Goal: Task Accomplishment & Management: Manage account settings

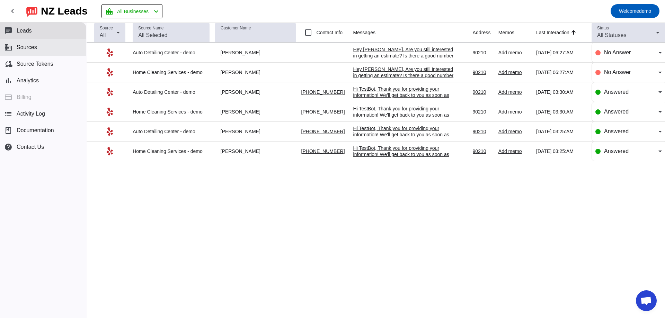
click at [36, 49] on span "Sources" at bounding box center [27, 47] width 20 height 6
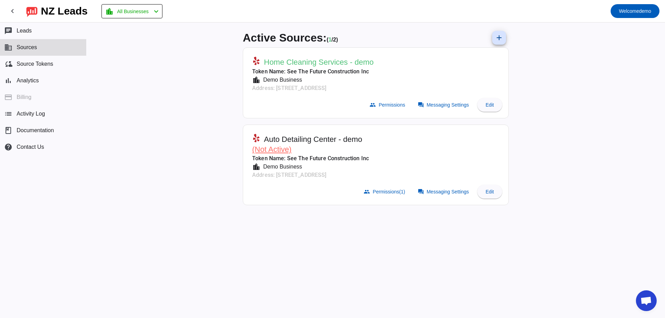
click at [546, 65] on div "Active Sources: ( 1 / 2) add Home Cleaning Services - demo Token Name: See The …" at bounding box center [376, 171] width 579 height 296
click at [168, 150] on div "Active Sources: ( 1 / 2) add Home Cleaning Services - demo Token Name: See The …" at bounding box center [376, 171] width 579 height 296
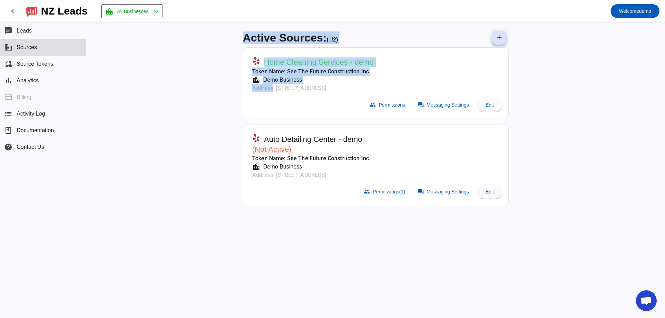
drag, startPoint x: 218, startPoint y: 41, endPoint x: 265, endPoint y: 100, distance: 75.7
click at [271, 94] on div "Active Sources: ( 1 / 2) add Home Cleaning Services - demo Token Name: See The …" at bounding box center [376, 171] width 579 height 296
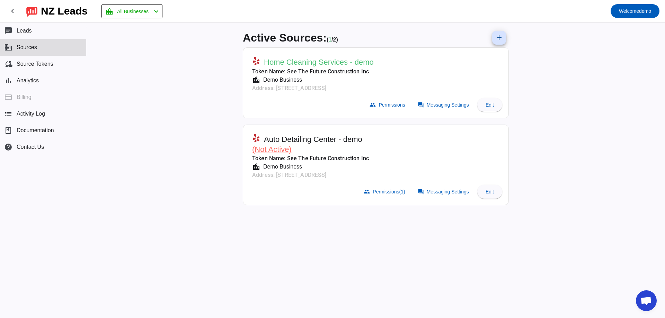
click at [250, 103] on mat-card-actions "group Permissions forum Messaging Settings Edit" at bounding box center [376, 104] width 258 height 19
drag, startPoint x: 243, startPoint y: 33, endPoint x: 589, endPoint y: 196, distance: 382.9
click at [411, 116] on div "Active Sources: ( 1 / 2) add Home Cleaning Services - demo Token Name: See The …" at bounding box center [375, 171] width 277 height 296
click at [601, 198] on div "Active Sources: ( 1 / 2) add Home Cleaning Services - demo Token Name: See The …" at bounding box center [376, 171] width 579 height 296
drag, startPoint x: 179, startPoint y: 102, endPoint x: 174, endPoint y: 105, distance: 5.9
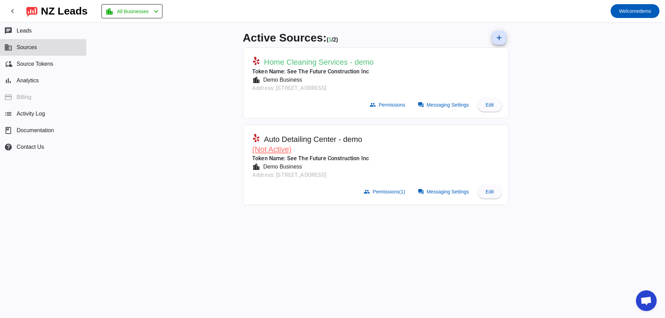
click at [177, 103] on div "Active Sources: ( 1 / 2) add Home Cleaning Services - demo Token Name: See The …" at bounding box center [376, 171] width 579 height 296
click at [445, 104] on span "Messaging Settings" at bounding box center [448, 105] width 42 height 6
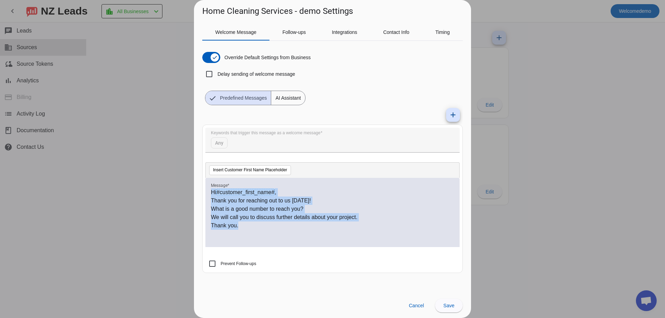
drag, startPoint x: 250, startPoint y: 237, endPoint x: 176, endPoint y: 163, distance: 104.1
click at [176, 163] on div "Home Cleaning Services - demo Settings Welcome Message Follow-ups Integrations …" at bounding box center [332, 159] width 665 height 318
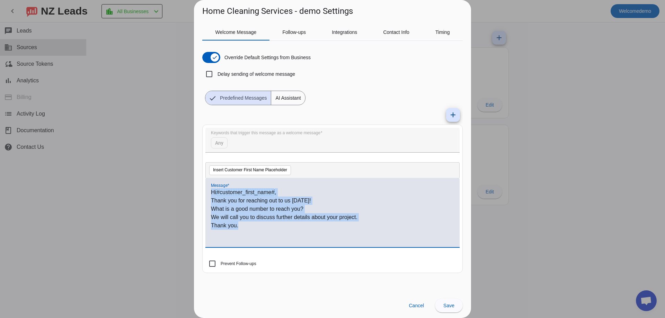
click at [261, 221] on p "We will call you to discuss further details about your project." at bounding box center [332, 217] width 243 height 8
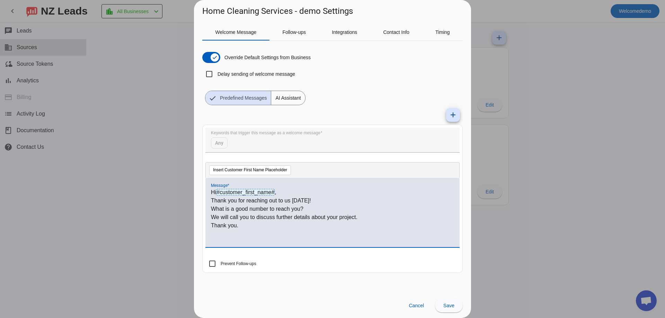
click at [210, 198] on div "Hi #customer_first_name# , Thank you for reaching out to us today! What is a go…" at bounding box center [332, 212] width 254 height 69
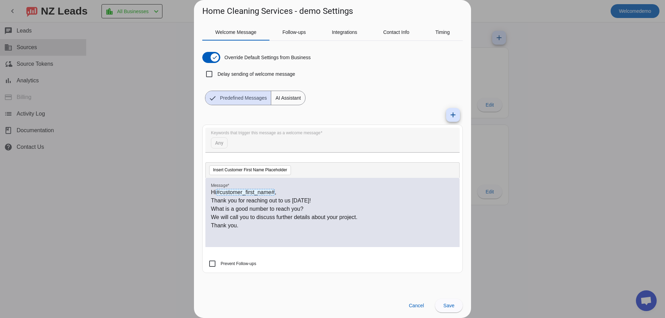
click at [211, 198] on div "Hi #customer_first_name# , Thank you for reaching out to us today! What is a go…" at bounding box center [332, 212] width 254 height 69
click at [213, 199] on p "Thank you for reaching out to us today!" at bounding box center [332, 201] width 243 height 8
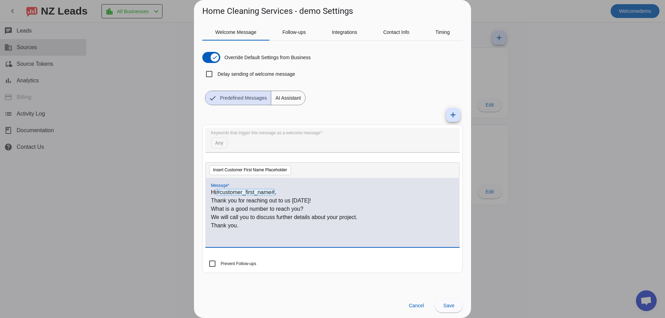
drag, startPoint x: 207, startPoint y: 210, endPoint x: 211, endPoint y: 209, distance: 3.9
click at [211, 209] on div "Hi #customer_first_name# , Thank you for reaching out to us today! What is a go…" at bounding box center [332, 212] width 254 height 69
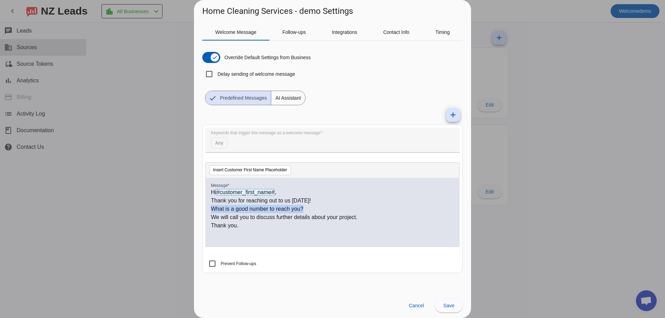
drag, startPoint x: 211, startPoint y: 209, endPoint x: 307, endPoint y: 208, distance: 95.6
click at [307, 208] on p "What is a good number to reach you?" at bounding box center [332, 209] width 243 height 8
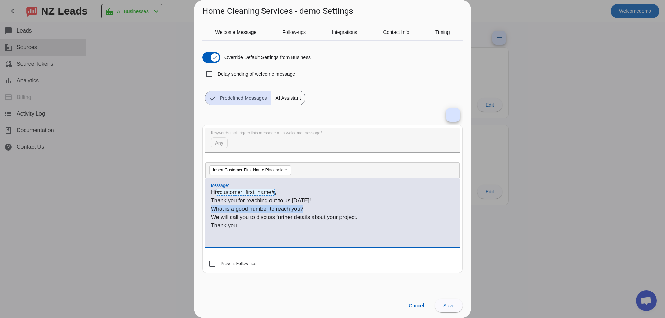
click at [307, 208] on p "What is a good number to reach you?" at bounding box center [332, 209] width 243 height 8
click at [306, 208] on p "What is a good number to reach you?" at bounding box center [332, 209] width 243 height 8
drag, startPoint x: 306, startPoint y: 208, endPoint x: 209, endPoint y: 211, distance: 97.0
click at [209, 211] on div "Hi #customer_first_name# , Thank you for reaching out to us today! What is a go…" at bounding box center [332, 212] width 254 height 69
click at [227, 197] on p "Thank you for reaching out to us today!" at bounding box center [332, 201] width 243 height 8
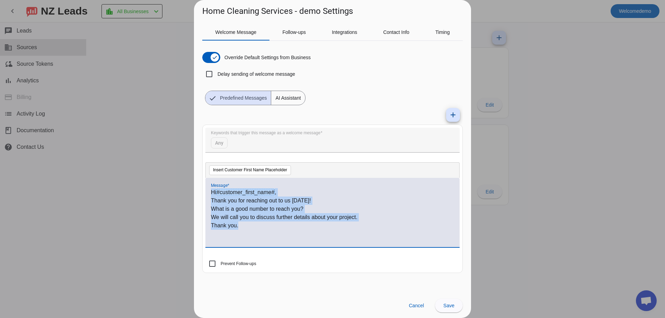
drag, startPoint x: 212, startPoint y: 191, endPoint x: 252, endPoint y: 228, distance: 54.4
click at [252, 228] on div "Hi #customer_first_name# , Thank you for reaching out to us today! What is a go…" at bounding box center [332, 216] width 243 height 56
click at [252, 228] on p "Thank you." at bounding box center [332, 226] width 243 height 8
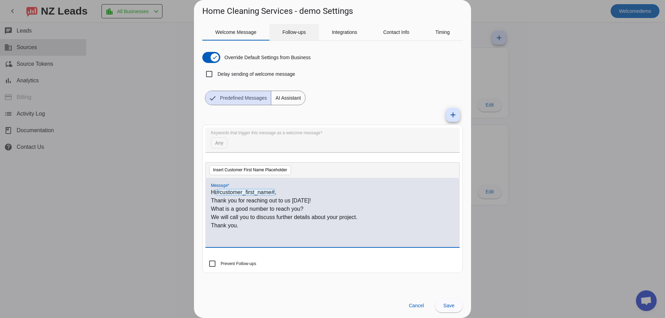
click at [291, 34] on span "Follow-ups" at bounding box center [294, 32] width 24 height 5
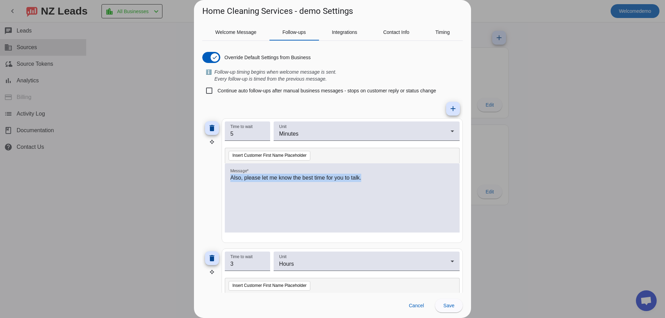
drag, startPoint x: 397, startPoint y: 187, endPoint x: 219, endPoint y: 176, distance: 178.4
click at [219, 176] on div "delete Time to wait 5 Unit Minutes Insert Customer First Name Placeholder Messa…" at bounding box center [332, 180] width 261 height 125
click at [321, 197] on div "Also, please let me know the best time for you to talk." at bounding box center [342, 202] width 224 height 56
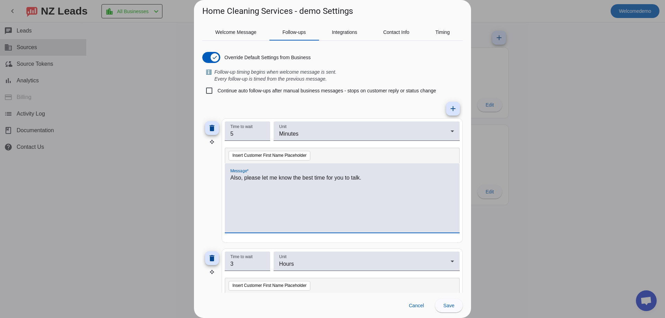
click at [245, 177] on p "Also, please let me know the best time for you to talk." at bounding box center [342, 178] width 224 height 8
drag, startPoint x: 376, startPoint y: 181, endPoint x: 197, endPoint y: 178, distance: 178.8
click at [197, 178] on div "Welcome Message Follow-ups Integrations Contact Info Timing Override Default Se…" at bounding box center [332, 155] width 277 height 276
click at [298, 189] on div "Also, please let me know the best time for you to talk." at bounding box center [342, 202] width 224 height 56
click at [449, 111] on mat-icon "add" at bounding box center [453, 109] width 8 height 8
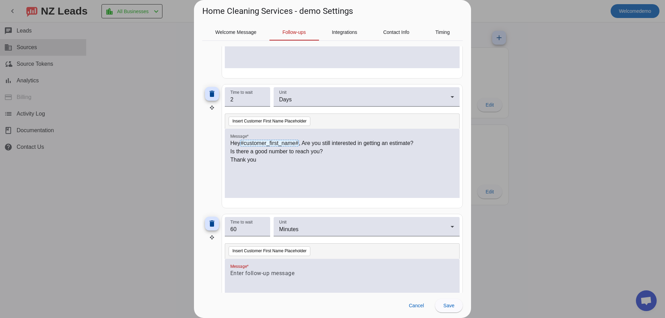
scroll to position [346, 0]
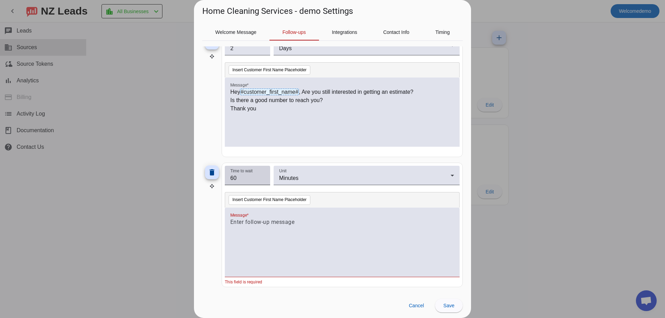
click at [250, 178] on input "60" at bounding box center [247, 178] width 34 height 8
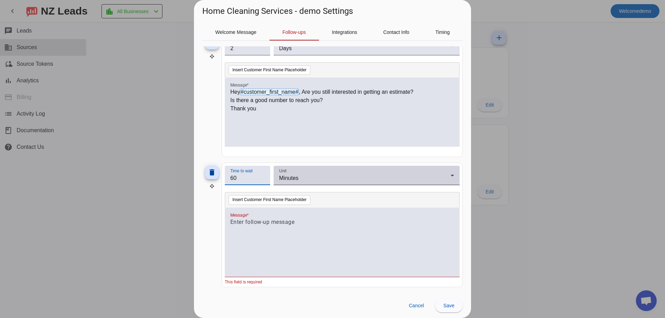
click at [280, 180] on span "Minutes" at bounding box center [288, 178] width 19 height 6
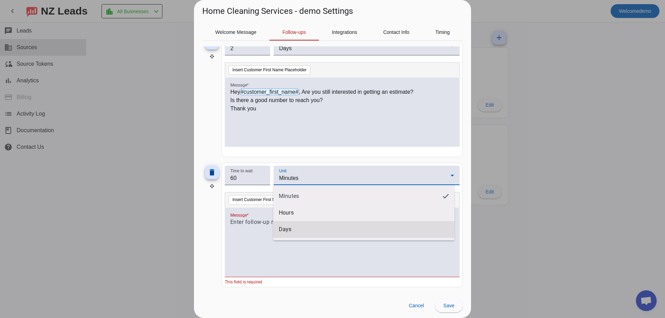
click at [306, 228] on mat-option "Days" at bounding box center [363, 229] width 181 height 17
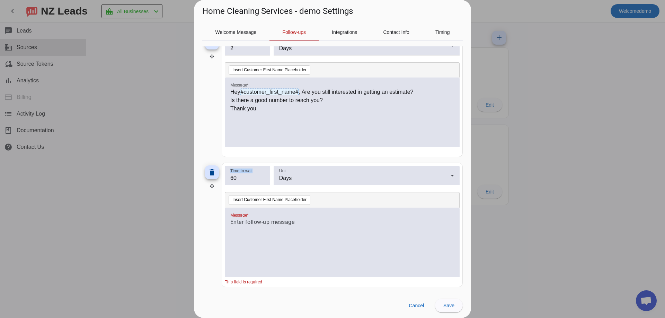
drag, startPoint x: 250, startPoint y: 184, endPoint x: 194, endPoint y: 181, distance: 56.2
click at [194, 181] on div "Welcome Message Follow-ups Integrations Contact Info Timing Override Default Se…" at bounding box center [332, 155] width 277 height 276
click at [247, 177] on input "60" at bounding box center [247, 178] width 34 height 8
drag, startPoint x: 248, startPoint y: 178, endPoint x: 223, endPoint y: 180, distance: 24.4
click at [212, 175] on div "delete Time to wait 60 Unit Days Insert Customer First Name Placeholder Message…" at bounding box center [332, 225] width 261 height 125
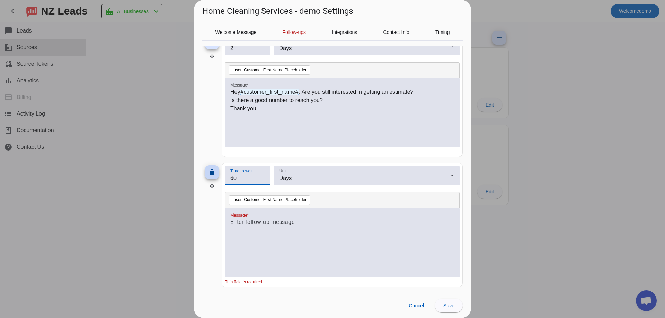
click at [212, 174] on mat-icon "delete" at bounding box center [212, 172] width 8 height 8
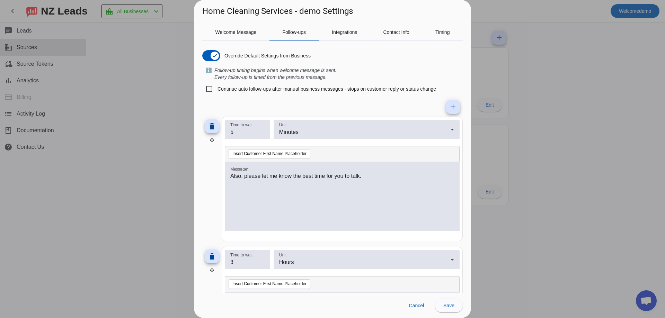
scroll to position [0, 0]
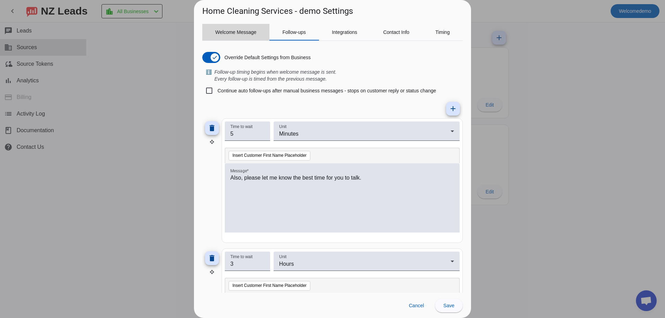
click at [241, 32] on span "Welcome Message" at bounding box center [235, 32] width 41 height 5
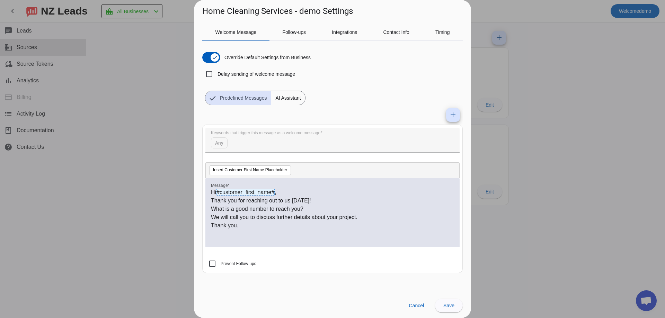
click at [248, 230] on div "Hi #customer_first_name# , Thank you for reaching out to us today! What is a go…" at bounding box center [332, 216] width 243 height 56
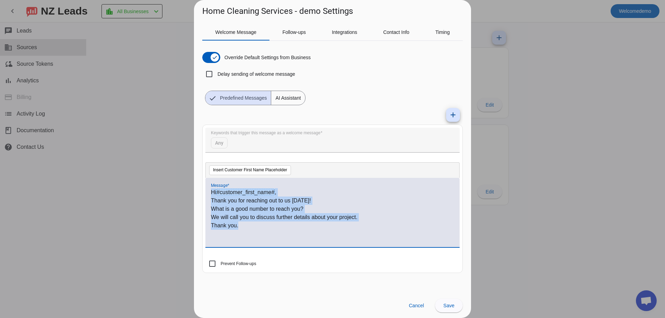
drag, startPoint x: 247, startPoint y: 231, endPoint x: 191, endPoint y: 161, distance: 89.7
click at [191, 161] on div "Home Cleaning Services - demo Settings Welcome Message Follow-ups Integrations …" at bounding box center [332, 159] width 665 height 318
click at [263, 228] on p "Thank you." at bounding box center [332, 226] width 243 height 8
drag, startPoint x: 259, startPoint y: 232, endPoint x: 209, endPoint y: 182, distance: 71.0
click at [209, 178] on div "Hi #customer_first_name# , Thank you for reaching out to us today! What is a go…" at bounding box center [332, 212] width 254 height 69
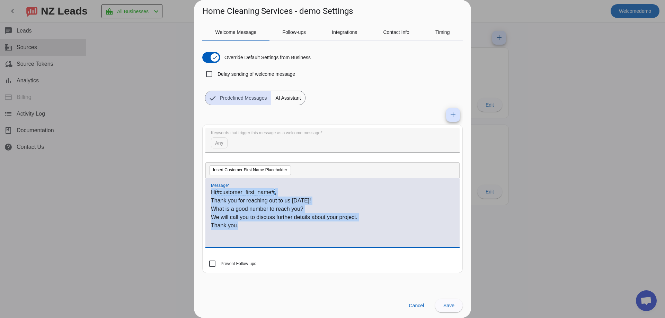
click at [243, 229] on p "Thank you." at bounding box center [332, 226] width 243 height 8
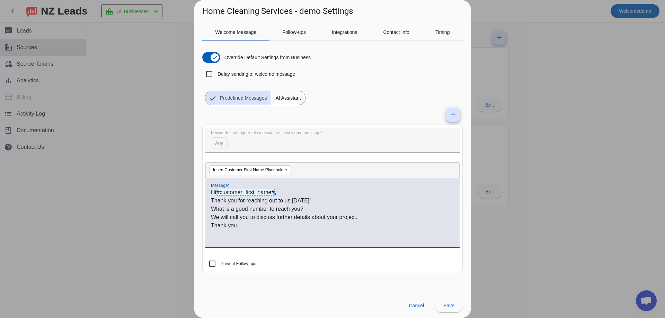
click at [257, 236] on div "Hi #customer_first_name# , Thank you for reaching out to us today! What is a go…" at bounding box center [332, 216] width 243 height 56
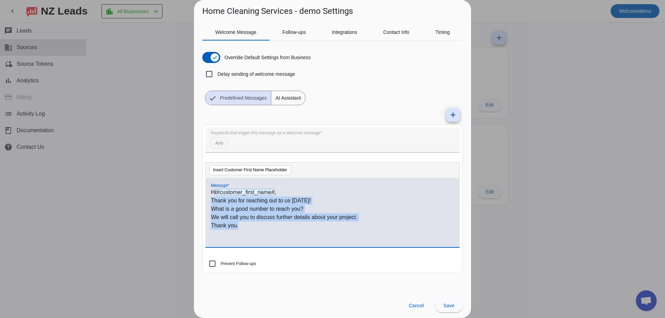
drag, startPoint x: 250, startPoint y: 231, endPoint x: 209, endPoint y: 201, distance: 51.0
click at [209, 201] on div "Hi #customer_first_name# , Thank you for reaching out to us today! What is a go…" at bounding box center [332, 212] width 254 height 69
click at [260, 220] on p "We will call you to discuss further details about your project." at bounding box center [332, 217] width 243 height 8
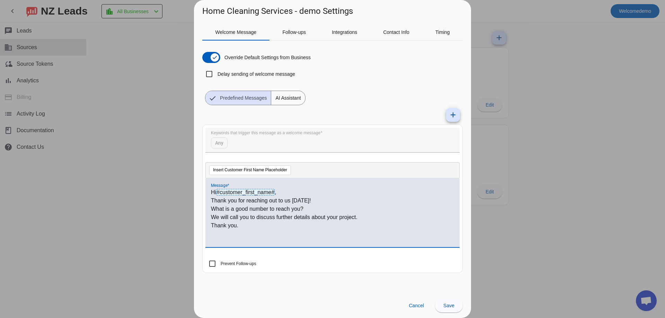
click at [260, 228] on p "Thank you." at bounding box center [332, 226] width 243 height 8
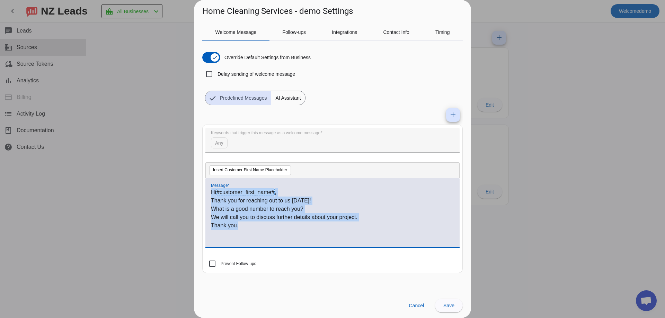
drag, startPoint x: 259, startPoint y: 228, endPoint x: 207, endPoint y: 190, distance: 64.7
click at [207, 190] on div "Hi #customer_first_name# , Thank you for reaching out to us today! What is a go…" at bounding box center [332, 212] width 254 height 69
click at [244, 227] on p "Thank you." at bounding box center [332, 226] width 243 height 8
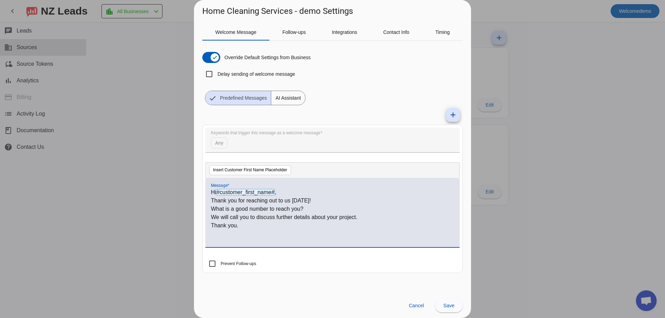
click at [225, 193] on span "#customer_first_name#" at bounding box center [245, 192] width 59 height 7
drag, startPoint x: 219, startPoint y: 194, endPoint x: 276, endPoint y: 190, distance: 57.6
click at [276, 190] on p "Hi #customer_first_name# ," at bounding box center [332, 192] width 243 height 8
click at [268, 218] on p "We will call you to discuss further details about your project." at bounding box center [332, 217] width 243 height 8
click at [345, 31] on span "Integrations" at bounding box center [344, 32] width 25 height 5
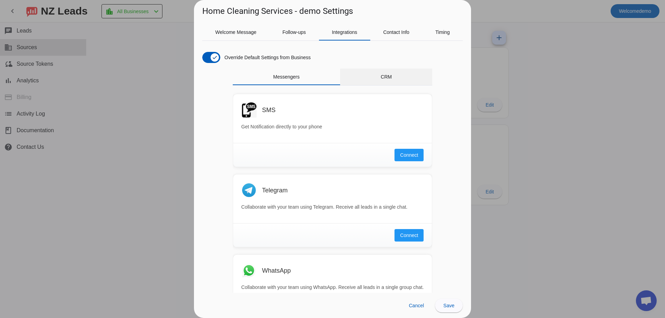
click at [381, 76] on span "CRM" at bounding box center [386, 76] width 11 height 5
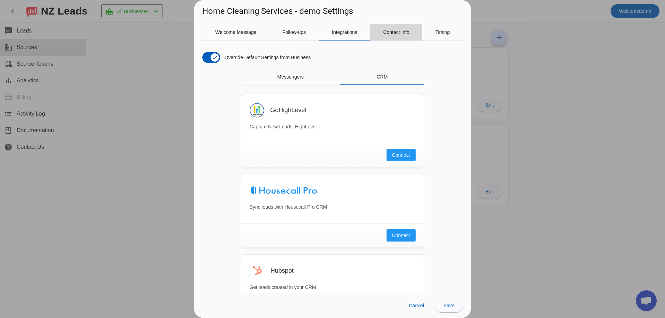
click at [400, 33] on span "Contact Info" at bounding box center [396, 32] width 26 height 5
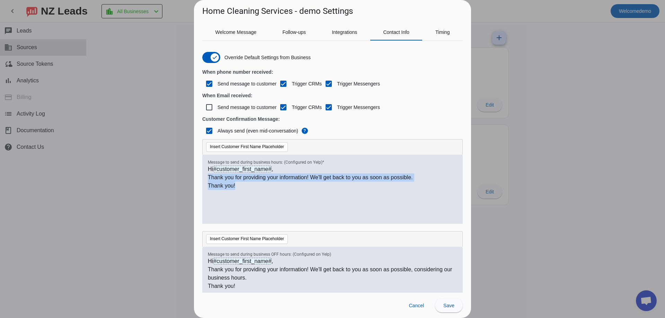
drag, startPoint x: 255, startPoint y: 190, endPoint x: 203, endPoint y: 181, distance: 53.0
click at [202, 181] on div "Hi #customer_first_name# , Thank you for providing your information! We'll get …" at bounding box center [332, 189] width 261 height 69
click at [266, 205] on div "Hi #customer_first_name# , Thank you for providing your information! We'll get …" at bounding box center [332, 193] width 249 height 56
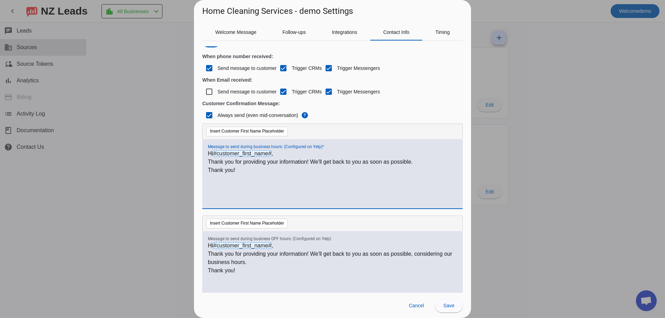
scroll to position [30, 0]
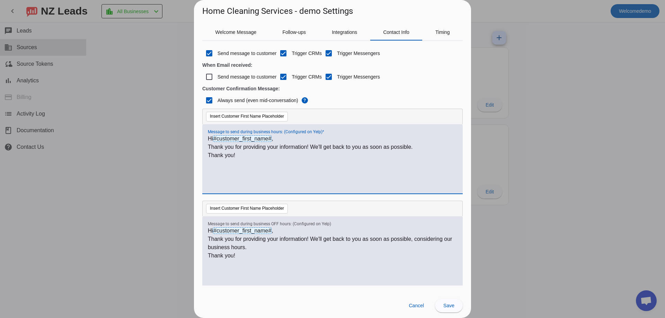
drag, startPoint x: 296, startPoint y: 223, endPoint x: 323, endPoint y: 222, distance: 26.7
click at [323, 222] on div "Hi #customer_first_name# , Thank you for providing your information! We'll get …" at bounding box center [332, 251] width 261 height 69
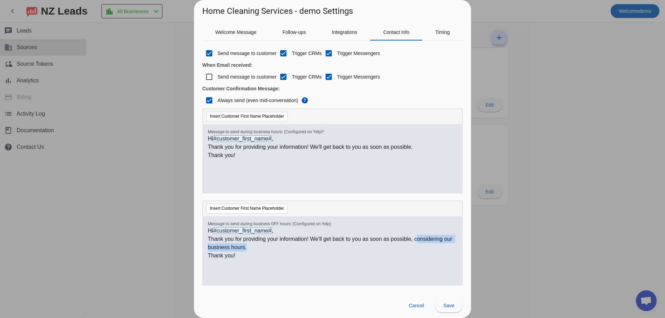
drag, startPoint x: 416, startPoint y: 236, endPoint x: 389, endPoint y: 247, distance: 29.2
click at [389, 247] on p "Thank you for providing your information! We'll get back to you as soon as poss…" at bounding box center [332, 243] width 249 height 17
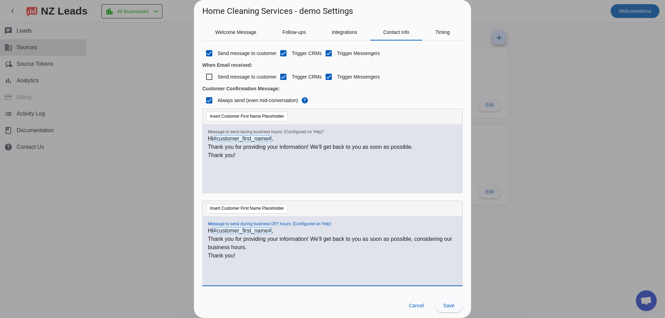
click at [349, 174] on div "Hi #customer_first_name# , Thank you for providing your information! We'll get …" at bounding box center [332, 163] width 249 height 56
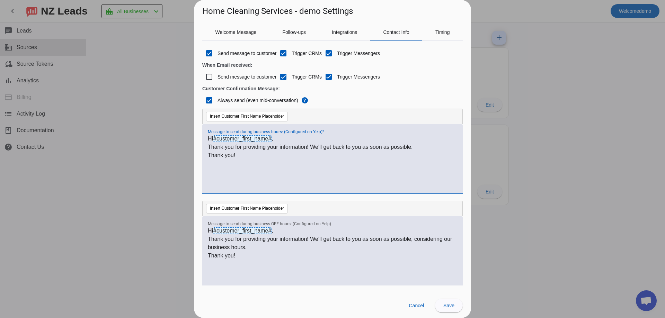
click at [364, 118] on div "Insert Customer First Name Placeholder" at bounding box center [332, 117] width 261 height 16
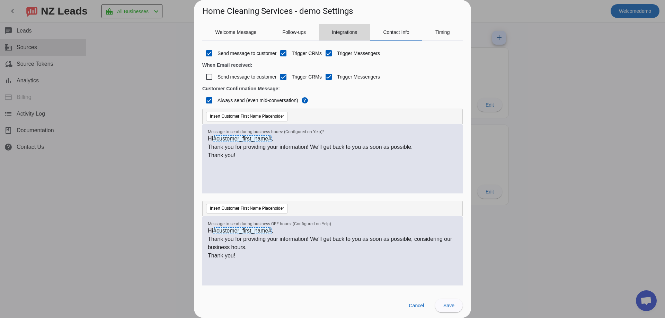
click at [341, 34] on span "Integrations" at bounding box center [344, 32] width 25 height 5
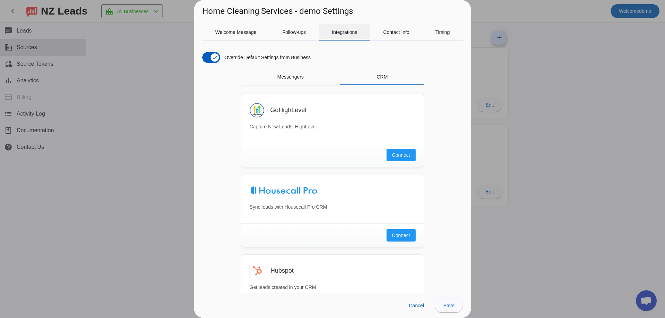
scroll to position [0, 0]
drag, startPoint x: 329, startPoint y: 36, endPoint x: 358, endPoint y: 37, distance: 28.8
click at [358, 37] on div "Integrations" at bounding box center [344, 32] width 51 height 17
click at [308, 75] on div "Messengers" at bounding box center [290, 77] width 99 height 17
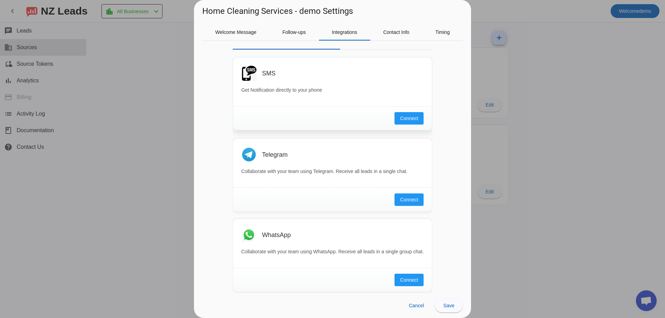
scroll to position [38, 0]
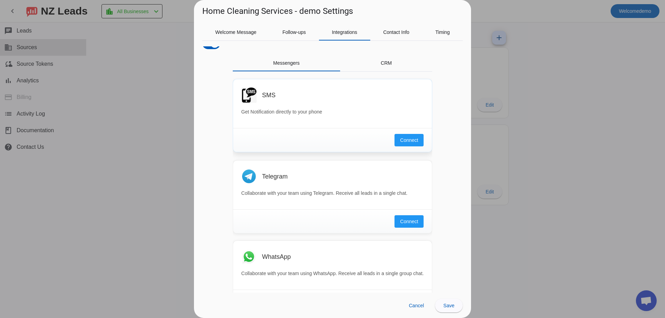
drag, startPoint x: 337, startPoint y: 166, endPoint x: 337, endPoint y: 141, distance: 25.3
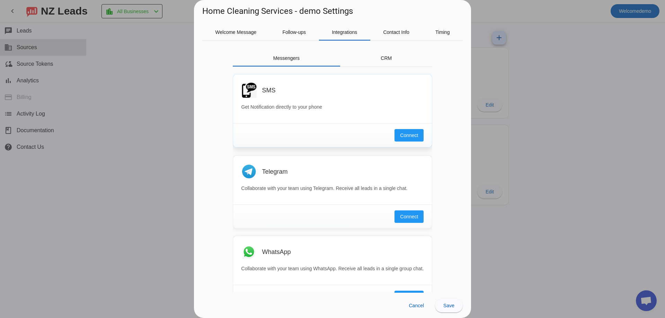
scroll to position [0, 0]
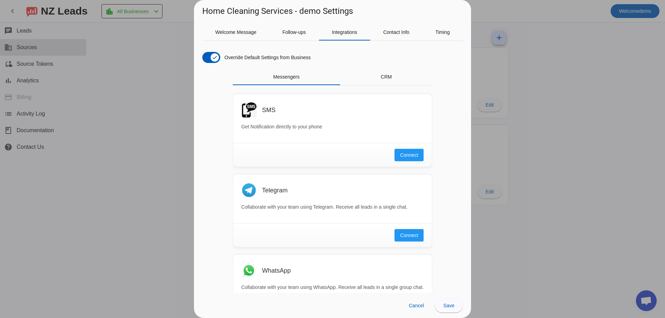
click at [365, 68] on div "Override Default Settings from Business Messengers CRM SMS Get Notification dir…" at bounding box center [332, 169] width 261 height 247
click at [368, 73] on div "CRM" at bounding box center [386, 77] width 92 height 17
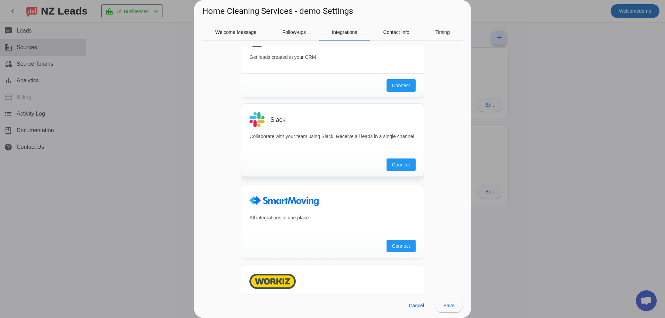
scroll to position [312, 0]
drag, startPoint x: 291, startPoint y: 116, endPoint x: 261, endPoint y: 118, distance: 30.6
click at [261, 118] on div "Slack" at bounding box center [332, 118] width 166 height 15
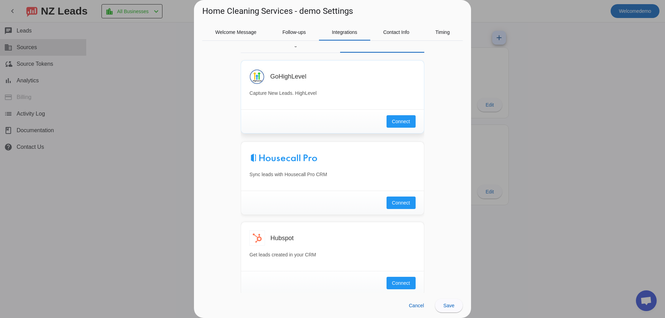
scroll to position [0, 0]
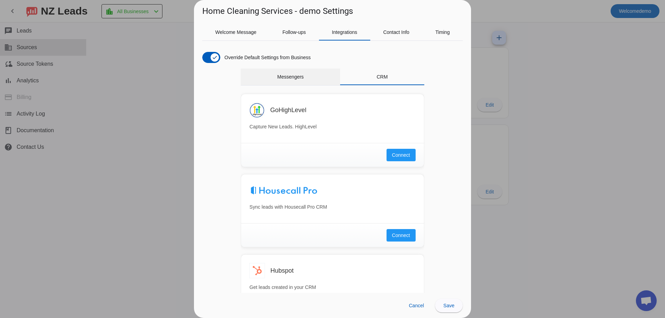
click at [279, 76] on span "Messengers" at bounding box center [290, 76] width 26 height 5
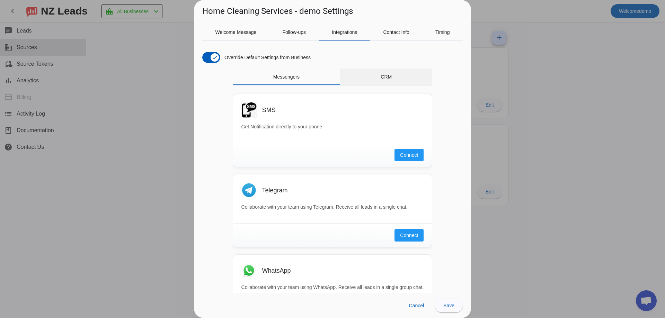
click at [385, 82] on span "CRM" at bounding box center [386, 77] width 11 height 17
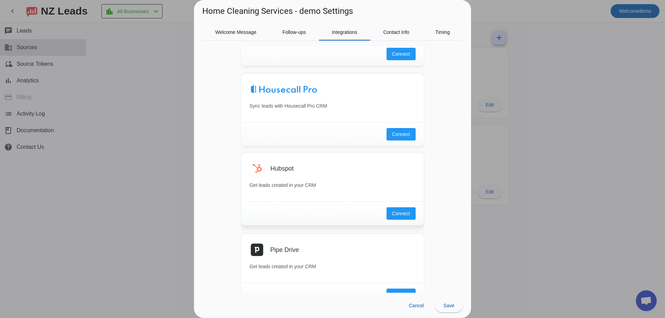
scroll to position [104, 0]
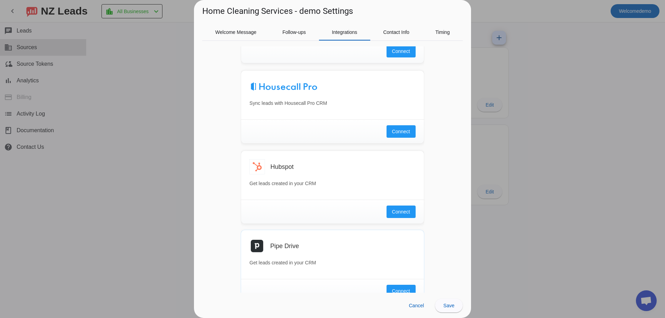
drag, startPoint x: 300, startPoint y: 247, endPoint x: 267, endPoint y: 243, distance: 33.5
click at [267, 243] on div "Pipe Drive" at bounding box center [332, 246] width 166 height 15
click at [314, 169] on div "Hubspot" at bounding box center [332, 165] width 166 height 15
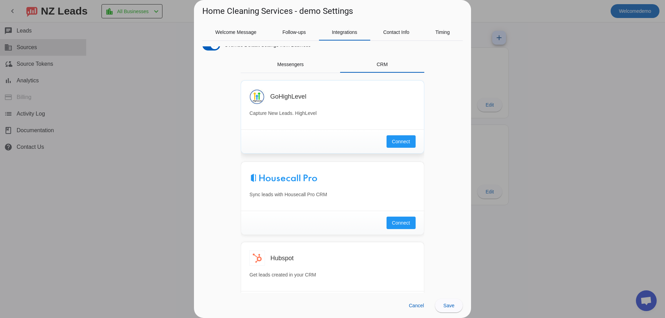
scroll to position [0, 0]
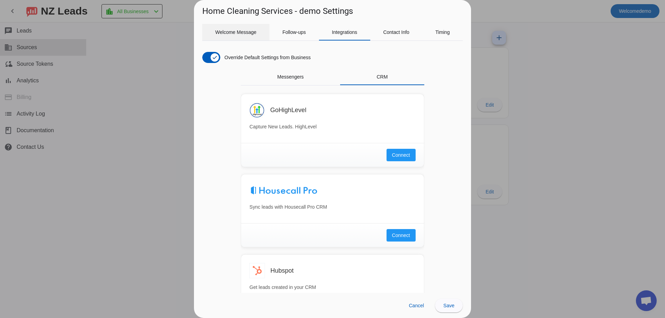
click at [252, 29] on span "Welcome Message" at bounding box center [235, 32] width 41 height 17
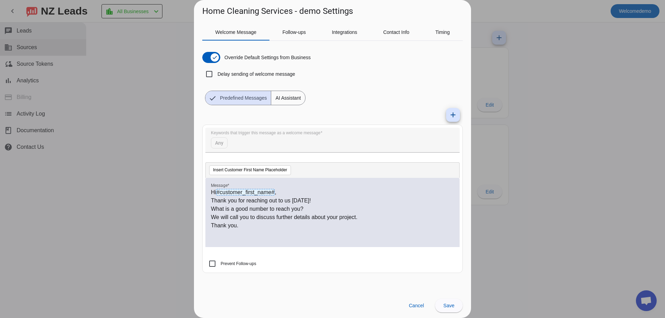
drag, startPoint x: 99, startPoint y: 53, endPoint x: 68, endPoint y: 28, distance: 40.0
click at [102, 48] on div at bounding box center [332, 159] width 665 height 318
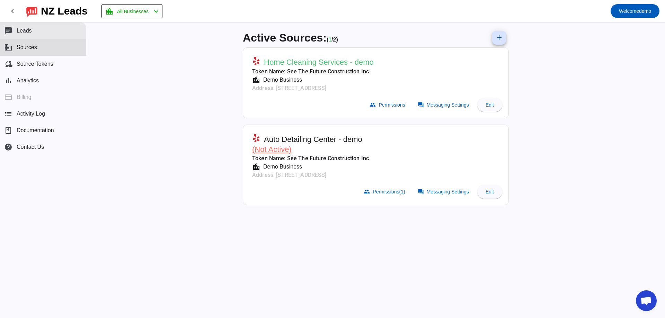
click at [52, 30] on button "chat Leads" at bounding box center [43, 31] width 86 height 17
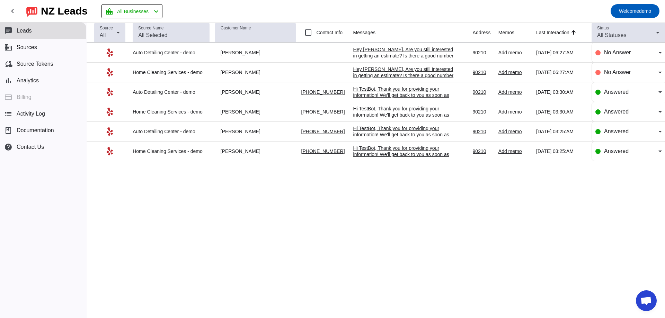
click at [386, 91] on div "Hi TestBot, Thank you for providing your information! We'll get back to you as …" at bounding box center [405, 98] width 104 height 25
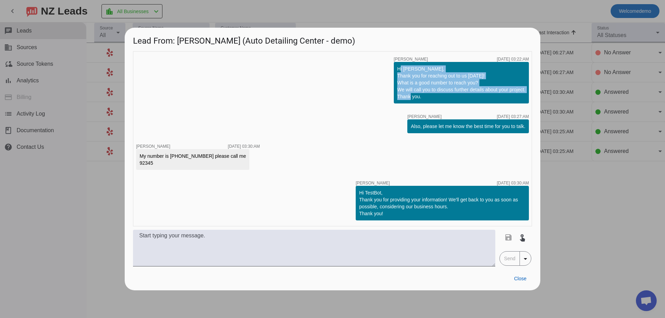
drag, startPoint x: 396, startPoint y: 66, endPoint x: 429, endPoint y: 97, distance: 45.1
click at [429, 97] on div "Hi John Doe, Thank you for reaching out to us today! What is a good number to r…" at bounding box center [461, 83] width 135 height 42
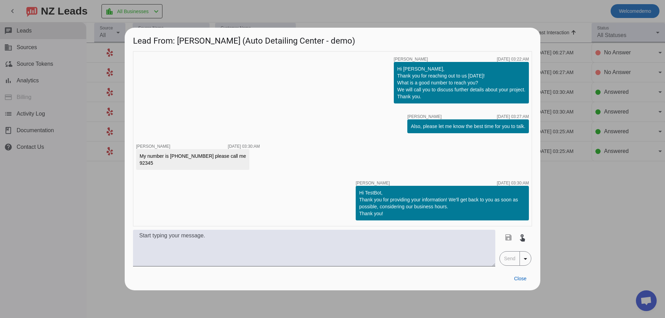
drag, startPoint x: 421, startPoint y: 124, endPoint x: 415, endPoint y: 128, distance: 7.2
click at [421, 124] on div "Also, please let me know the best time for you to talk." at bounding box center [468, 126] width 115 height 7
drag, startPoint x: 413, startPoint y: 128, endPoint x: 320, endPoint y: 136, distance: 93.2
click at [493, 116] on div "timer close Miki L. 7/7/2023, 03:27:AM Also, please let me know the best time f…" at bounding box center [468, 124] width 122 height 19
drag, startPoint x: 164, startPoint y: 164, endPoint x: 142, endPoint y: 157, distance: 22.5
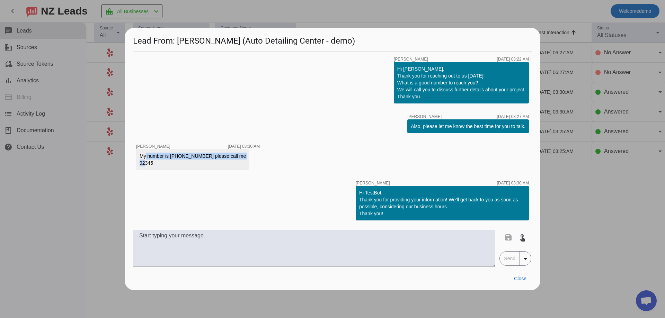
click at [142, 157] on div "My number is 7234567890 please call me 92345" at bounding box center [193, 160] width 106 height 14
click at [173, 157] on div "My number is 7234567890 please call me 92345" at bounding box center [193, 160] width 106 height 14
click at [175, 156] on div "My number is 7234567890 please call me 92345" at bounding box center [193, 160] width 106 height 14
drag, startPoint x: 201, startPoint y: 159, endPoint x: 213, endPoint y: 156, distance: 12.5
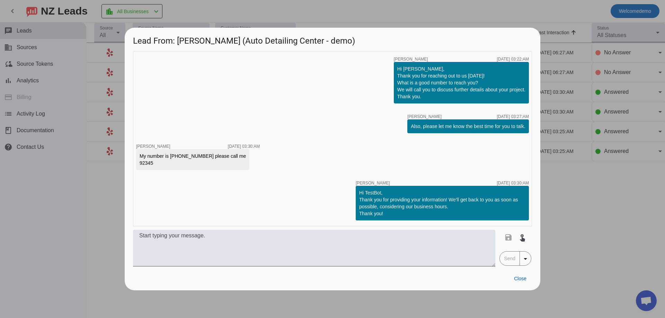
click at [201, 158] on div "My number is 7234567890 please call me 92345" at bounding box center [193, 160] width 106 height 14
click at [328, 15] on div at bounding box center [332, 159] width 665 height 318
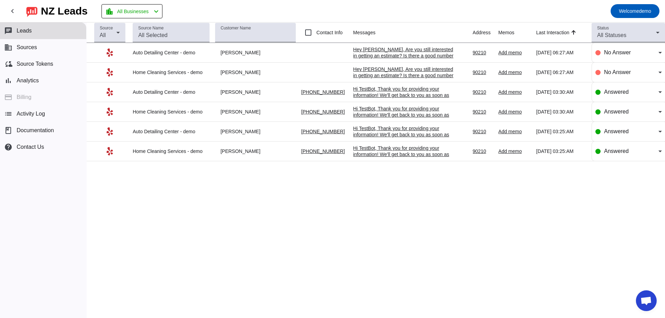
click at [376, 114] on div "Hi TestBot, Thank you for providing your information! We'll get back to you as …" at bounding box center [405, 118] width 104 height 25
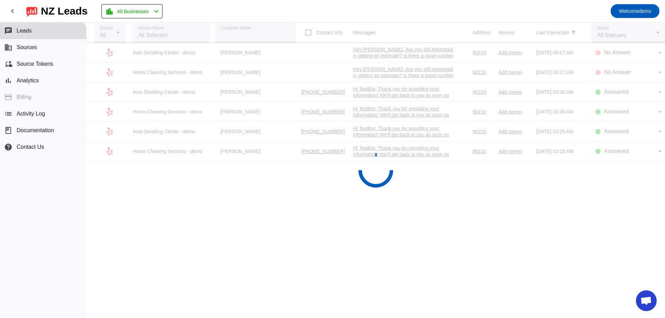
click at [379, 131] on body "chevron_left NZ Leads location_city All Businesses chevron_left Welcome demo ch…" at bounding box center [332, 159] width 665 height 318
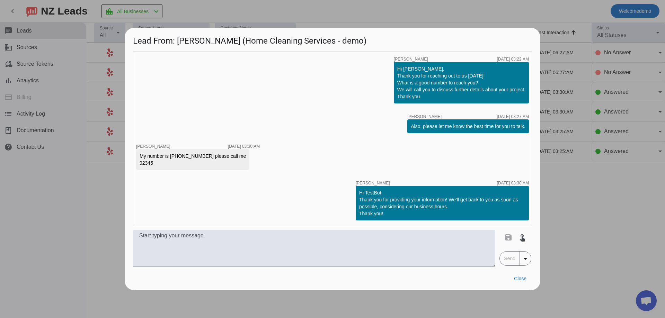
click at [605, 150] on div at bounding box center [332, 159] width 665 height 318
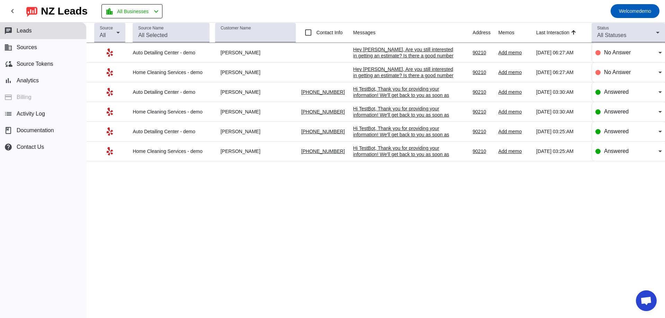
click at [424, 132] on div "Hi TestBot, Thank you for providing your information! We'll get back to you as …" at bounding box center [405, 137] width 104 height 25
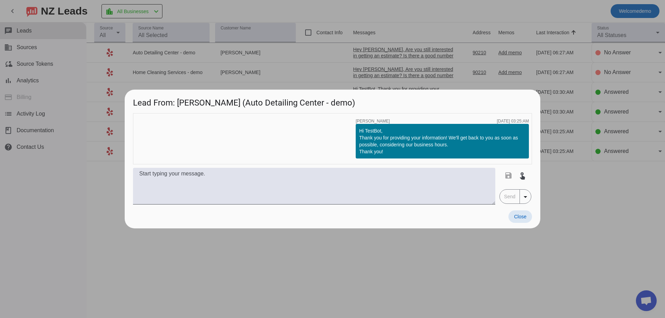
drag, startPoint x: 338, startPoint y: 232, endPoint x: 370, endPoint y: 173, distance: 67.3
click at [338, 231] on div at bounding box center [332, 159] width 665 height 318
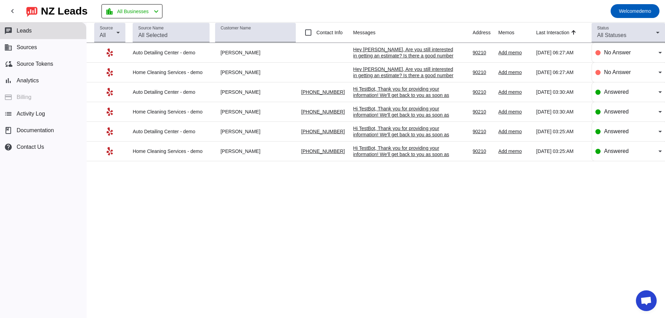
click at [380, 151] on div "Hi TestBot, Thank you for providing your information! We'll get back to you as …" at bounding box center [405, 157] width 104 height 25
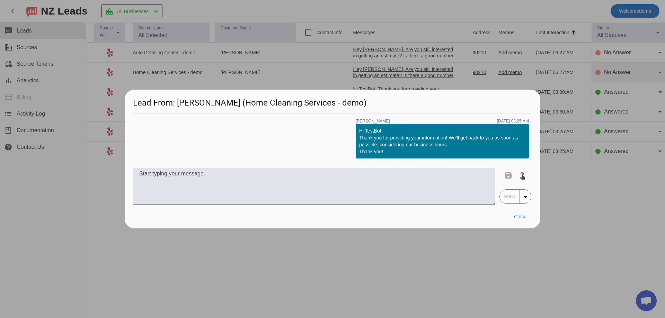
drag, startPoint x: 606, startPoint y: 200, endPoint x: 629, endPoint y: 69, distance: 133.4
click at [606, 200] on div at bounding box center [332, 159] width 665 height 318
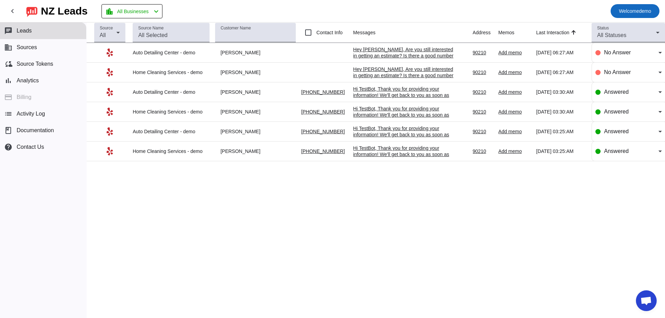
click at [640, 7] on span "Welcome demo" at bounding box center [635, 11] width 32 height 10
click at [220, 251] on div at bounding box center [332, 159] width 665 height 318
click at [632, 201] on div "Source All Source Name Customer Name Contact Info Messages Address Memos Last I…" at bounding box center [376, 171] width 579 height 296
drag, startPoint x: 41, startPoint y: 12, endPoint x: 90, endPoint y: 9, distance: 48.9
click at [88, 9] on div "NZ Leads" at bounding box center [64, 11] width 47 height 10
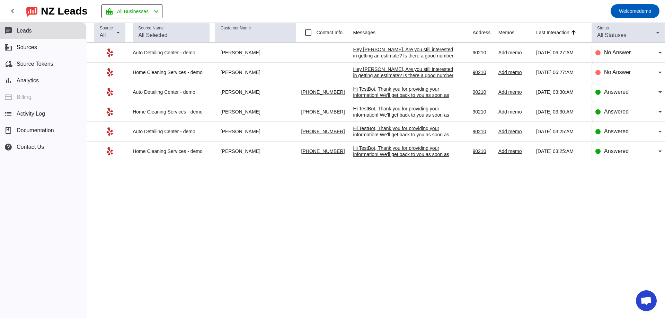
click at [88, 13] on div "NZ Leads" at bounding box center [64, 11] width 47 height 10
drag, startPoint x: 98, startPoint y: 13, endPoint x: 29, endPoint y: 13, distance: 68.2
click at [27, 12] on mat-toolbar-row "chevron_left NZ Leads location_city All Businesses chevron_left Welcome demo" at bounding box center [332, 11] width 665 height 22
click at [45, 15] on div "NZ Leads" at bounding box center [64, 11] width 47 height 10
click at [389, 90] on div "Hi TestBot, Thank you for providing your information! We'll get back to you as …" at bounding box center [405, 98] width 104 height 25
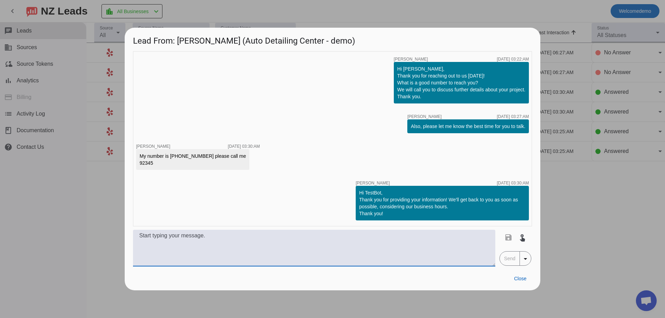
click at [243, 246] on textarea at bounding box center [314, 248] width 362 height 37
type textarea "asdashaskjd"
click at [527, 261] on mat-icon "arrow_drop_down" at bounding box center [525, 259] width 8 height 8
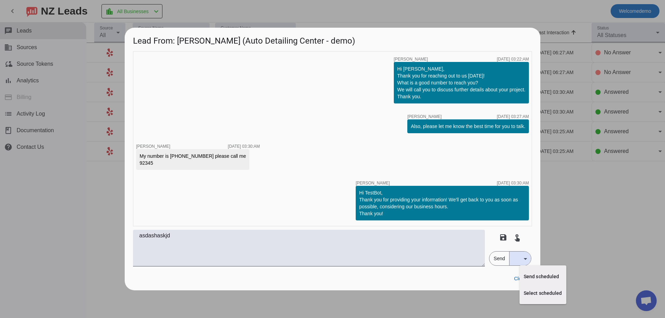
click at [507, 196] on div at bounding box center [332, 159] width 665 height 318
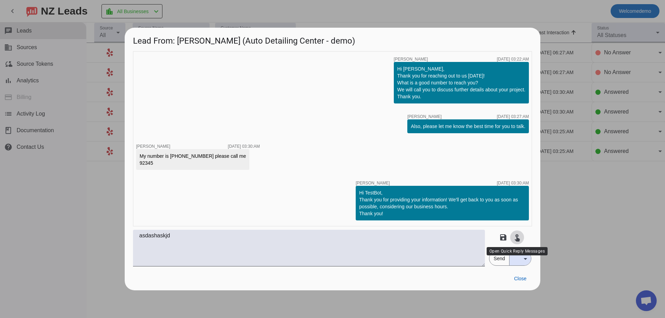
click at [518, 239] on mat-icon "touch_app" at bounding box center [517, 237] width 8 height 8
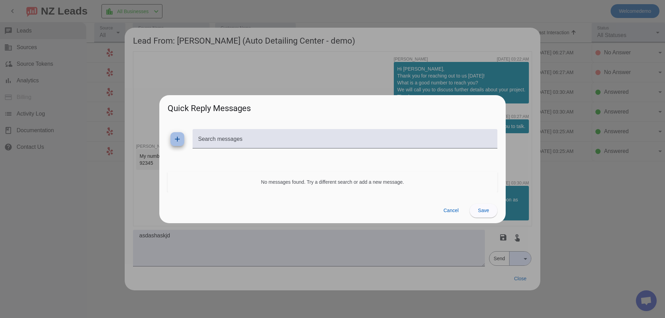
click at [178, 143] on mat-icon "add" at bounding box center [177, 139] width 8 height 8
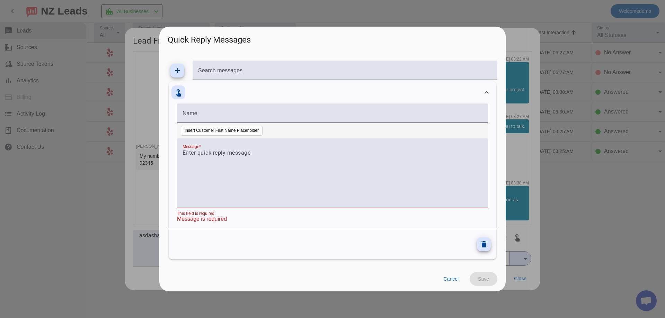
click at [147, 152] on div at bounding box center [332, 159] width 665 height 318
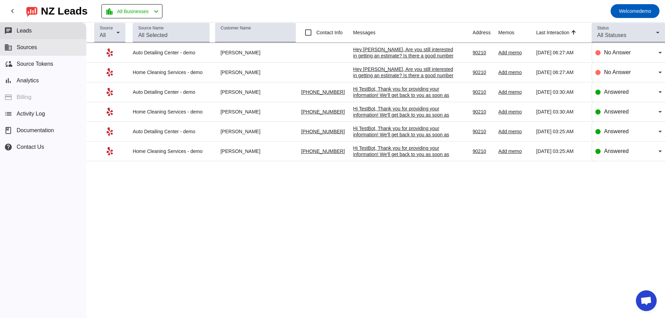
click at [57, 53] on button "business Sources" at bounding box center [43, 47] width 86 height 17
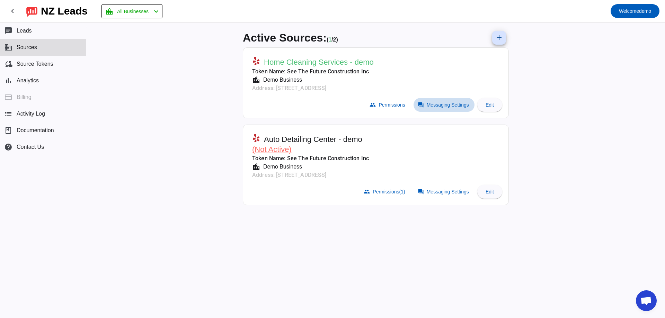
click at [440, 104] on span "Messaging Settings" at bounding box center [448, 105] width 42 height 6
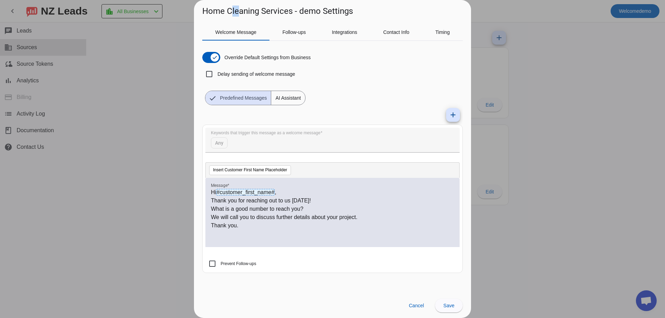
drag, startPoint x: 231, startPoint y: 9, endPoint x: 238, endPoint y: 9, distance: 6.9
click at [238, 9] on h1 "Home Cleaning Services - demo Settings" at bounding box center [277, 11] width 151 height 11
click at [269, 14] on h1 "Home Cleaning Services - demo Settings" at bounding box center [277, 11] width 151 height 11
drag, startPoint x: 365, startPoint y: 11, endPoint x: 209, endPoint y: 11, distance: 156.6
click at [210, 12] on div "Home Cleaning Services - demo Settings" at bounding box center [332, 8] width 277 height 17
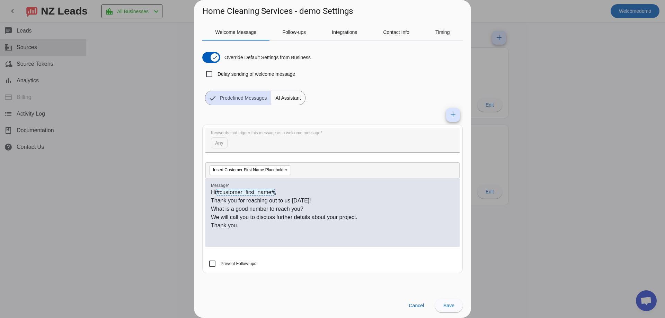
click at [204, 11] on h1 "Home Cleaning Services - demo Settings" at bounding box center [277, 11] width 151 height 11
click at [523, 63] on div at bounding box center [332, 159] width 665 height 318
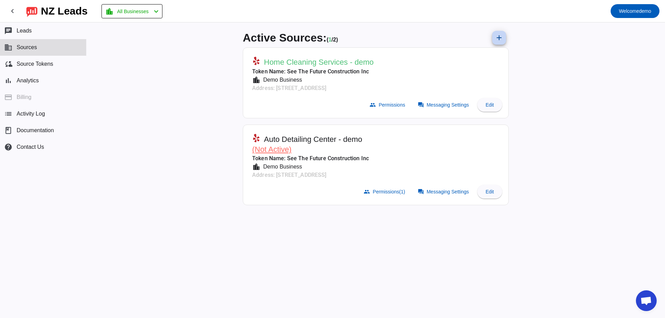
click at [497, 39] on mat-icon "add" at bounding box center [499, 38] width 8 height 8
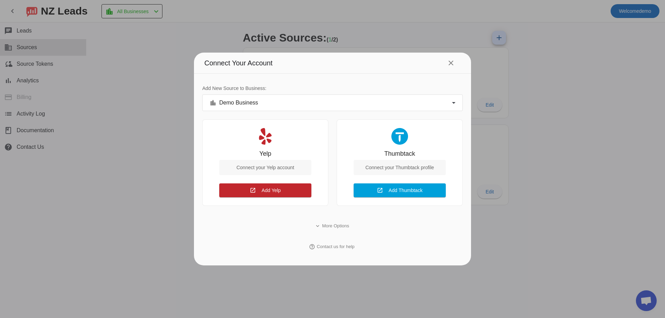
click at [499, 139] on div at bounding box center [332, 159] width 665 height 318
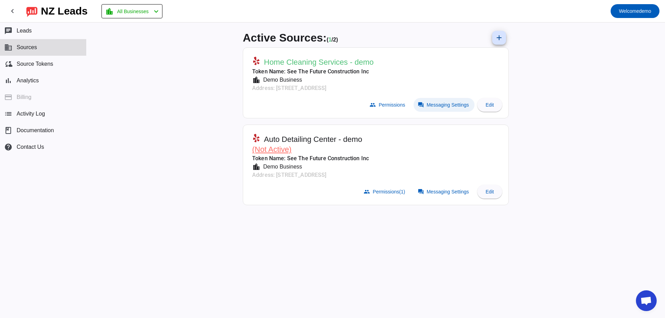
click at [438, 108] on span "Messaging Settings" at bounding box center [448, 105] width 42 height 6
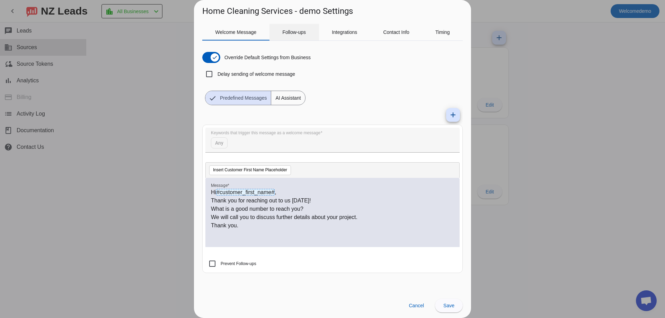
click at [295, 33] on span "Follow-ups" at bounding box center [294, 32] width 24 height 5
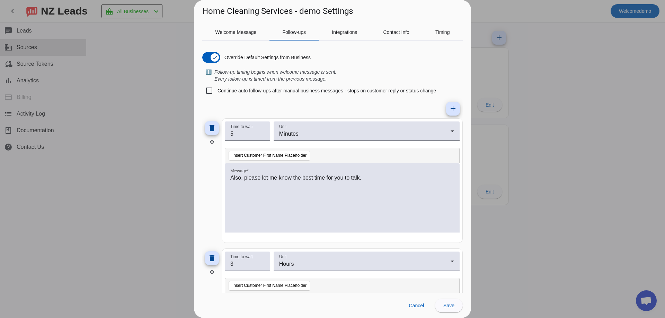
drag, startPoint x: 589, startPoint y: 162, endPoint x: 562, endPoint y: 136, distance: 37.2
click at [589, 162] on div at bounding box center [332, 159] width 665 height 318
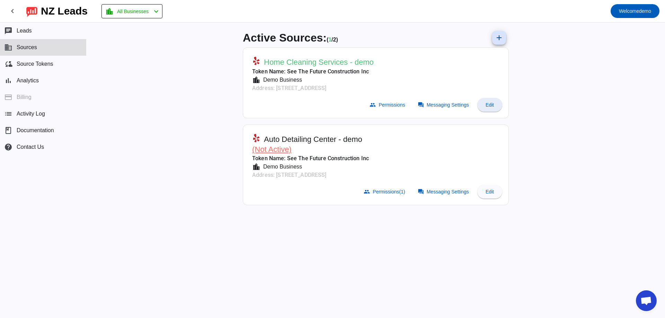
click at [490, 106] on span "Edit" at bounding box center [490, 105] width 8 height 6
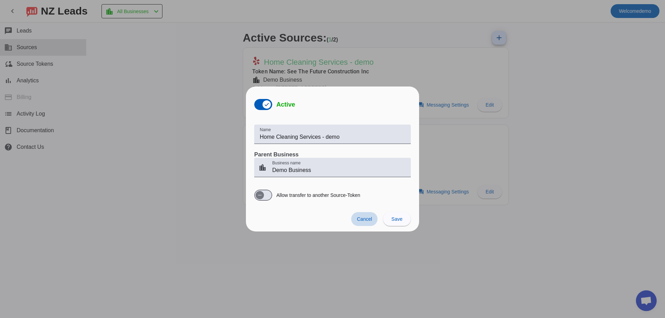
click at [360, 218] on span "Cancel" at bounding box center [364, 220] width 15 height 6
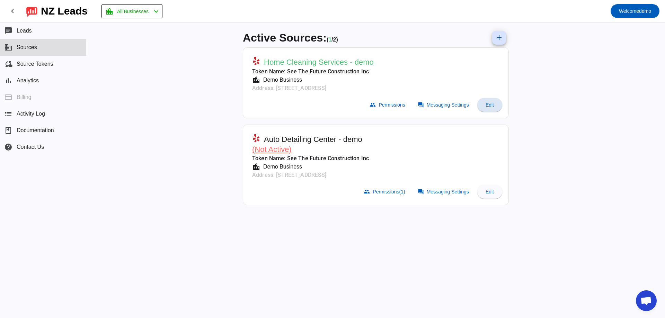
click at [178, 287] on div "Active Sources: ( 1 / 2) add Home Cleaning Services - demo Token Name: See The …" at bounding box center [376, 171] width 579 height 296
click at [197, 246] on div "Active Sources: ( 1 / 2) add Home Cleaning Services - demo Token Name: See The …" at bounding box center [376, 171] width 579 height 296
click at [188, 91] on div "Active Sources: ( 1 / 2) add Home Cleaning Services - demo Token Name: See The …" at bounding box center [376, 171] width 579 height 296
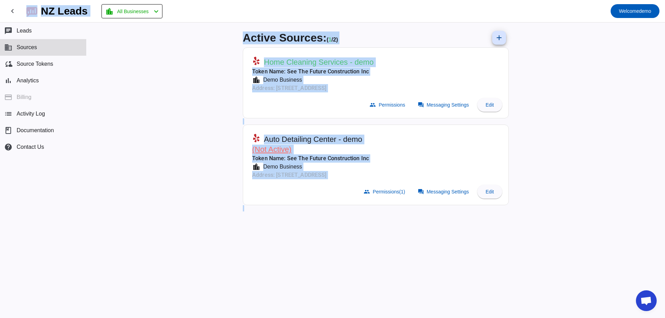
click at [188, 91] on div "Active Sources: ( 1 / 2) add Home Cleaning Services - demo Token Name: See The …" at bounding box center [376, 171] width 579 height 296
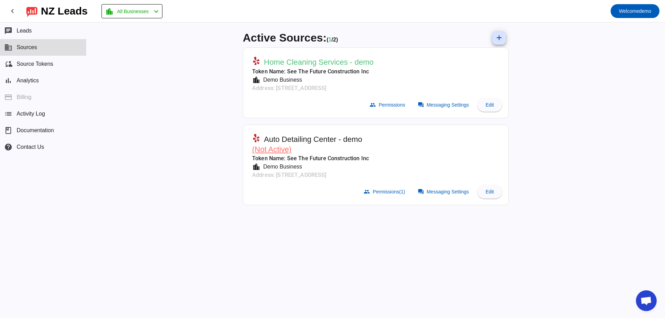
drag, startPoint x: 243, startPoint y: 35, endPoint x: 407, endPoint y: 84, distance: 172.1
click at [407, 84] on div "Active Sources: ( 1 / 2) add Home Cleaning Services - demo Token Name: See The …" at bounding box center [375, 171] width 277 height 296
click at [558, 107] on div "Active Sources: ( 1 / 2) add Home Cleaning Services - demo Token Name: See The …" at bounding box center [376, 171] width 579 height 296
click at [624, 15] on span "Welcome demo" at bounding box center [635, 11] width 32 height 10
click at [640, 30] on span "Logout" at bounding box center [640, 29] width 30 height 7
